Goal: Information Seeking & Learning: Compare options

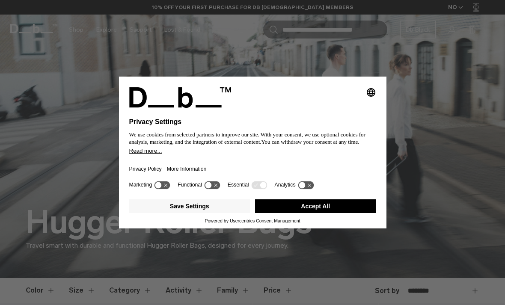
click at [236, 209] on button "Save Settings" at bounding box center [189, 207] width 121 height 14
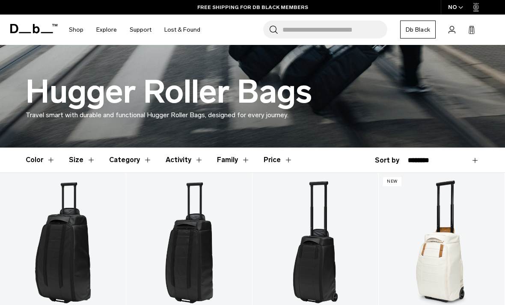
scroll to position [127, 0]
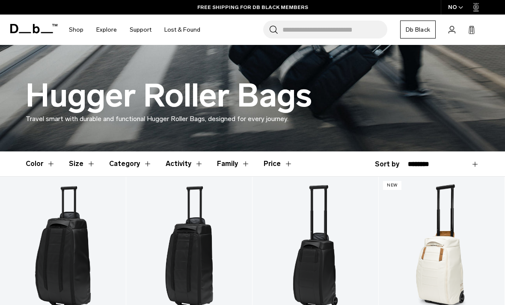
click at [142, 164] on button "Category" at bounding box center [130, 164] width 43 height 25
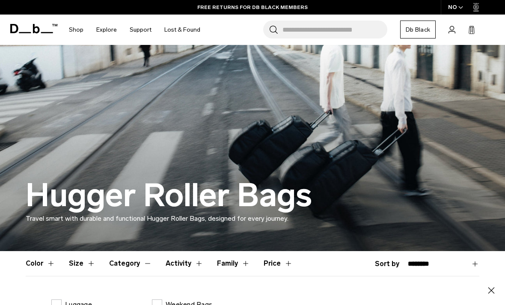
scroll to position [54, 0]
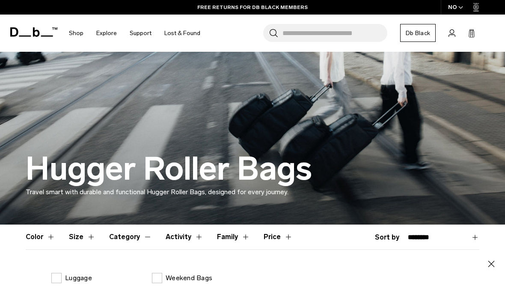
click at [46, 244] on button "Color" at bounding box center [41, 237] width 30 height 25
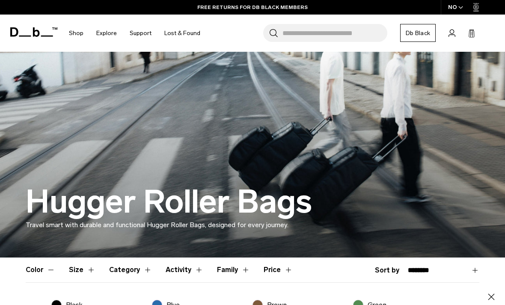
scroll to position [0, 0]
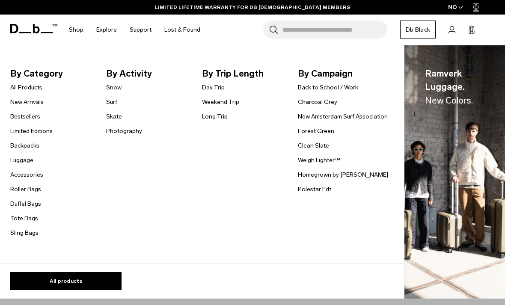
click at [48, 133] on link "Limited Editions" at bounding box center [31, 131] width 42 height 9
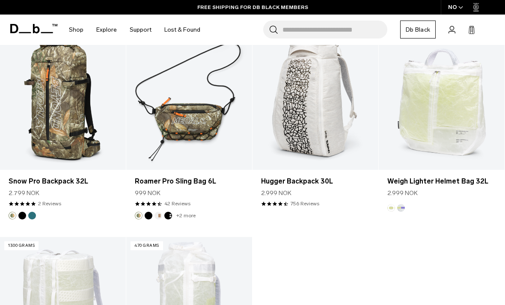
scroll to position [1001, 0]
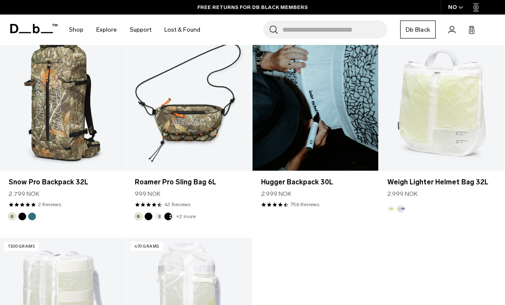
click at [358, 157] on link "Hugger Backpack 30L" at bounding box center [316, 101] width 126 height 140
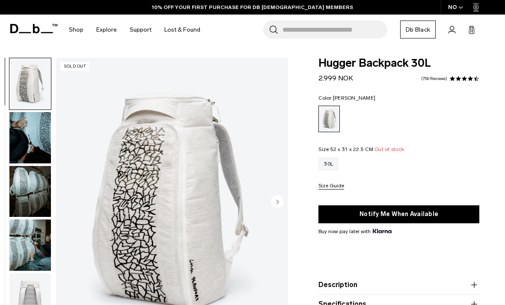
click at [281, 198] on circle "Next slide" at bounding box center [277, 201] width 13 height 13
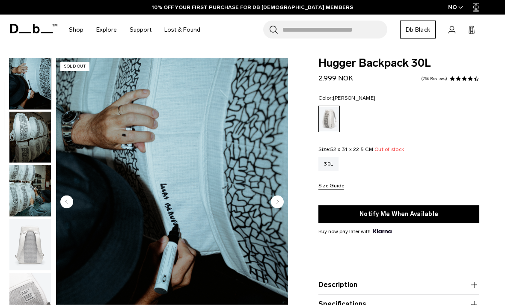
click at [279, 206] on circle "Next slide" at bounding box center [277, 201] width 13 height 13
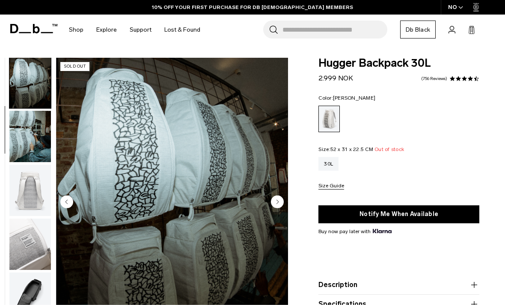
click at [278, 205] on circle "Next slide" at bounding box center [277, 201] width 13 height 13
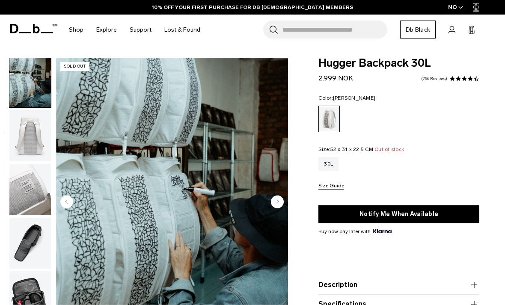
click at [277, 203] on circle "Next slide" at bounding box center [277, 201] width 13 height 13
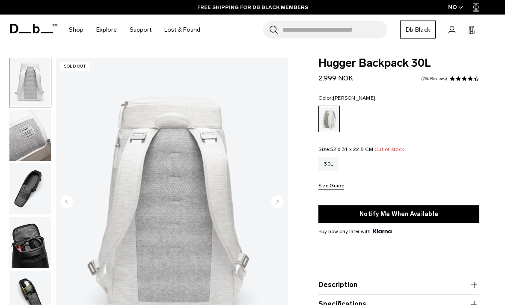
click at [275, 206] on circle "Next slide" at bounding box center [277, 201] width 13 height 13
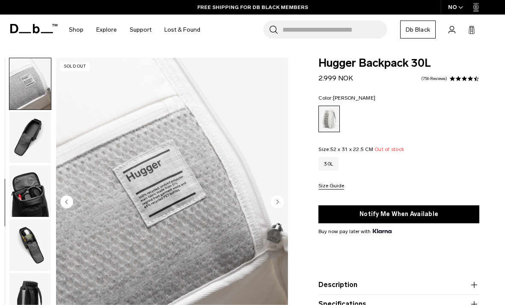
scroll to position [272, 0]
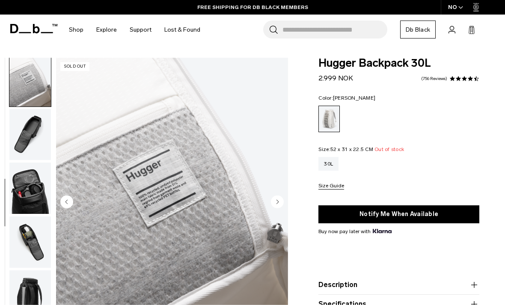
click at [273, 206] on circle "Next slide" at bounding box center [277, 201] width 13 height 13
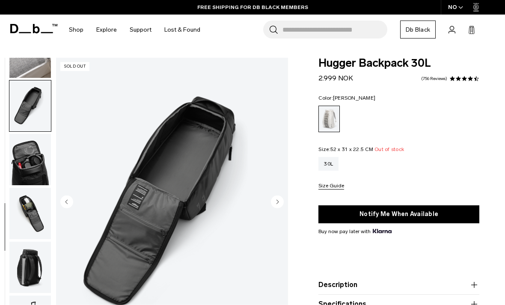
scroll to position [308, 0]
click at [272, 215] on img "7 / 11" at bounding box center [172, 203] width 232 height 290
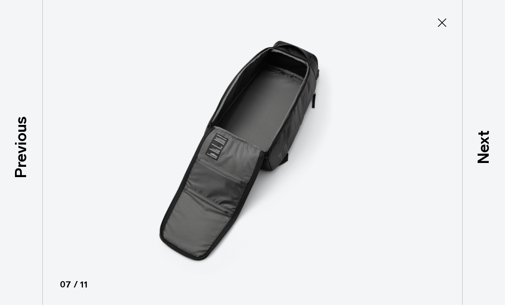
click at [270, 214] on img at bounding box center [252, 152] width 385 height 305
click at [440, 19] on icon at bounding box center [443, 23] width 14 height 14
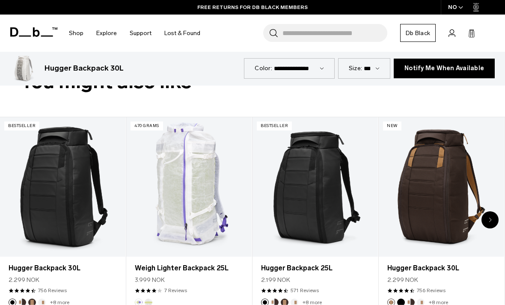
scroll to position [316, 0]
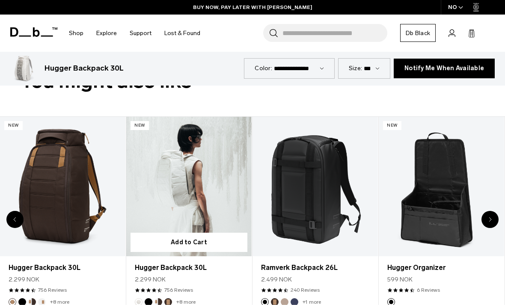
click at [218, 196] on link "Hugger Backpack 30L" at bounding box center [188, 187] width 125 height 140
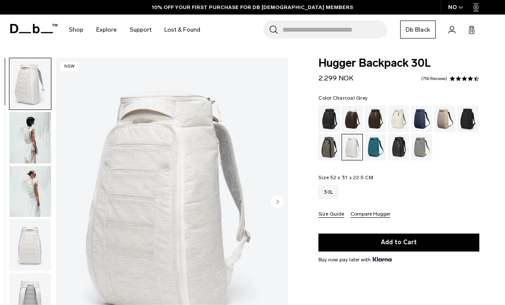
click at [472, 113] on div "Charcoal Grey" at bounding box center [468, 119] width 22 height 27
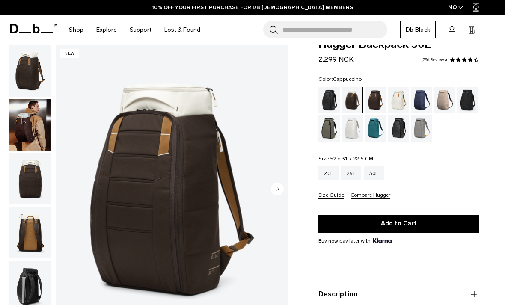
scroll to position [19, 0]
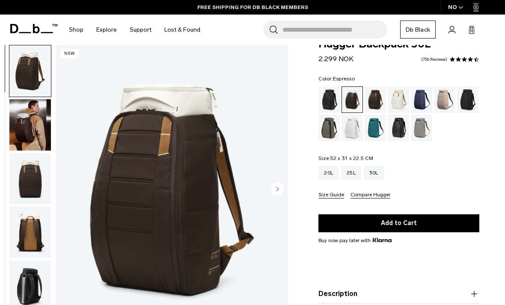
click at [374, 96] on div "Espresso" at bounding box center [376, 100] width 22 height 27
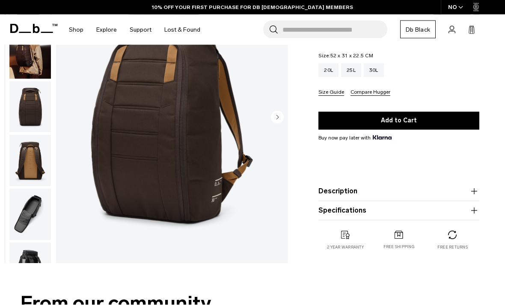
scroll to position [131, 0]
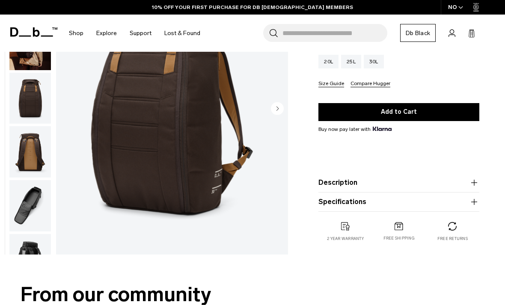
click at [473, 187] on icon "button" at bounding box center [474, 183] width 10 height 10
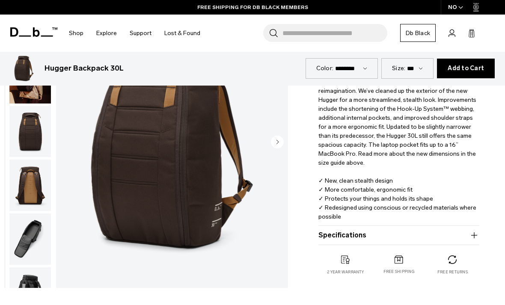
scroll to position [248, 0]
click at [457, 237] on button "Specifications" at bounding box center [399, 235] width 161 height 10
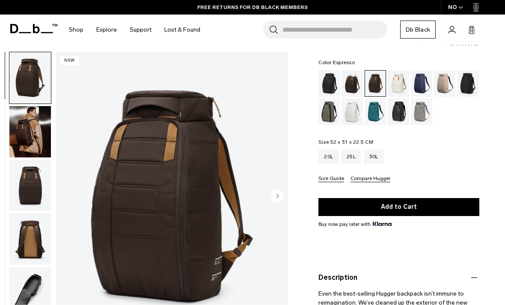
scroll to position [17, 0]
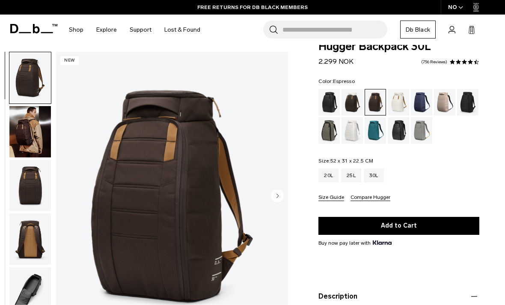
click at [379, 130] on div "Midnight Teal" at bounding box center [376, 130] width 22 height 27
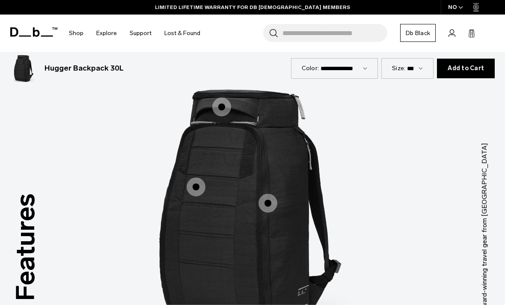
scroll to position [996, 0]
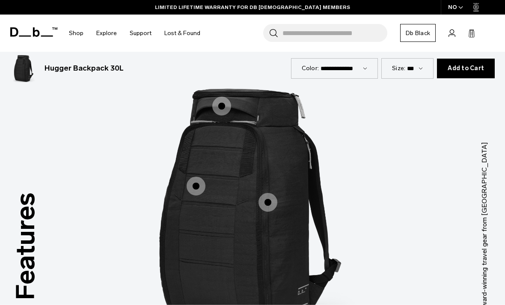
click at [272, 193] on span "1 / 3" at bounding box center [268, 202] width 19 height 19
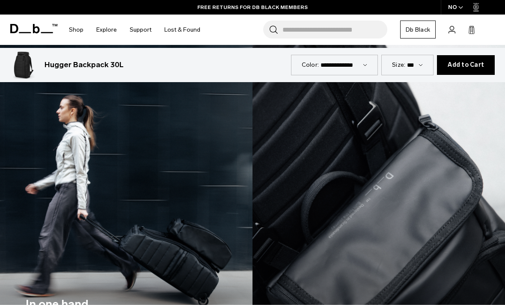
scroll to position [1377, 0]
